Goal: Register for event/course

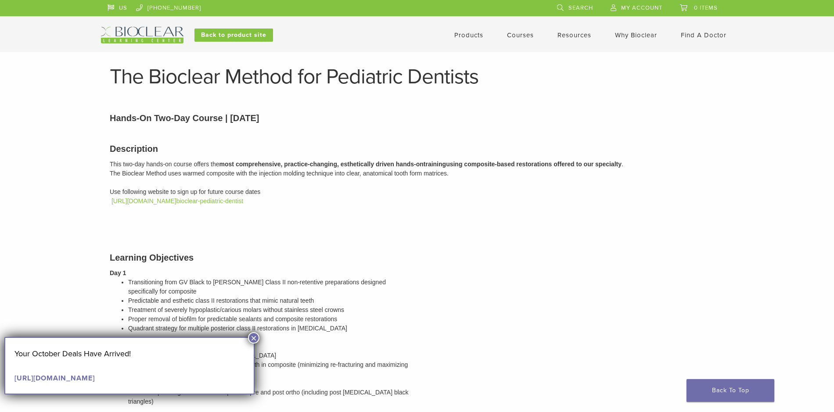
click at [522, 35] on link "Courses" at bounding box center [520, 35] width 27 height 8
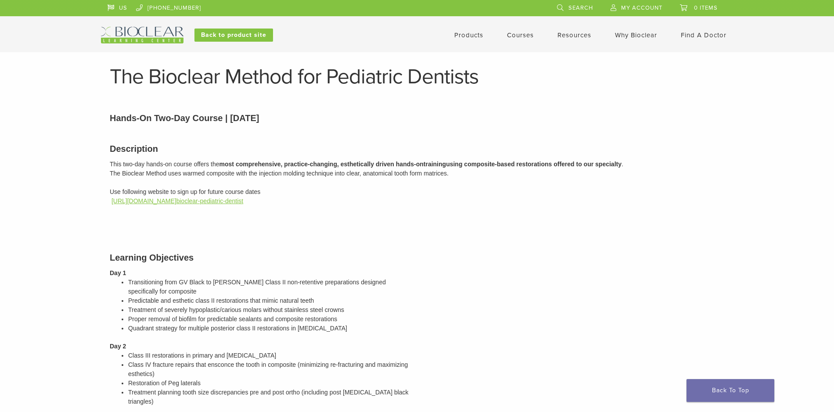
click at [183, 201] on link "[URL][DOMAIN_NAME] bioclear-pediatric-dentist" at bounding box center [177, 200] width 132 height 7
